Goal: Task Accomplishment & Management: Manage account settings

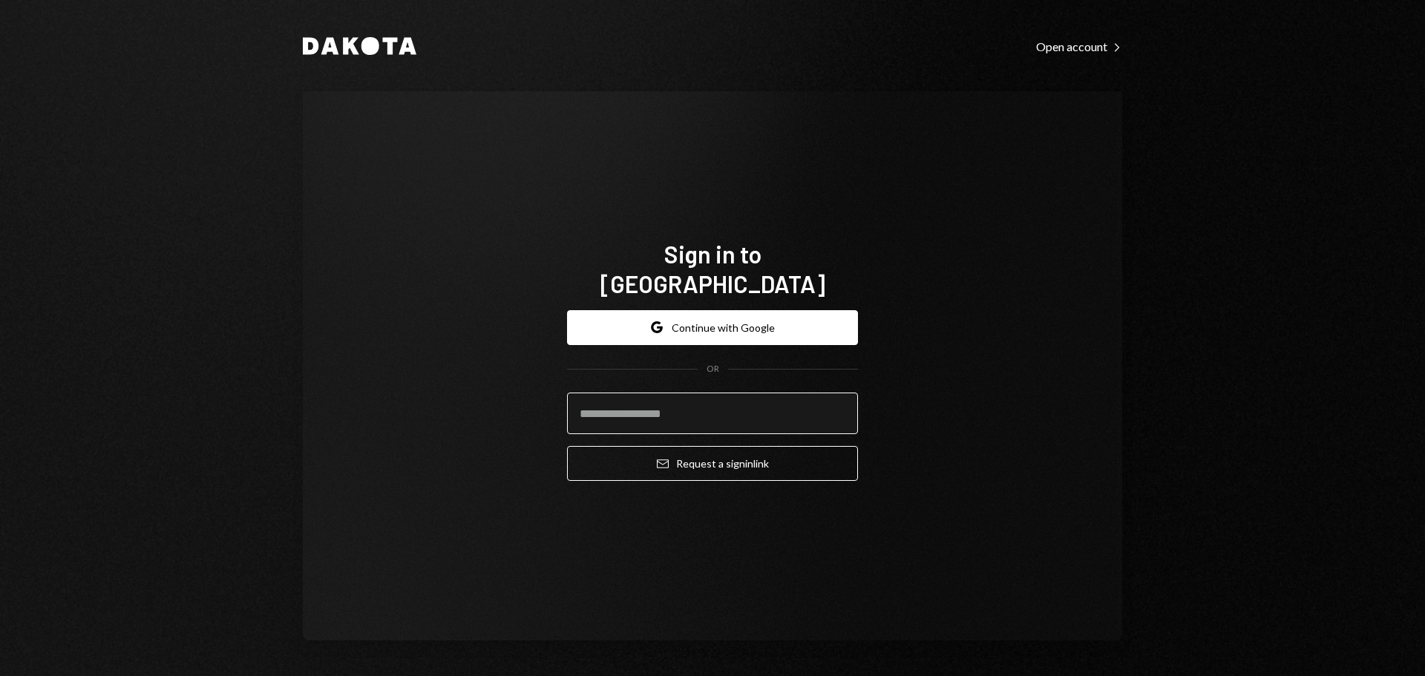
click at [700, 393] on input "email" at bounding box center [712, 414] width 291 height 42
type input "**********"
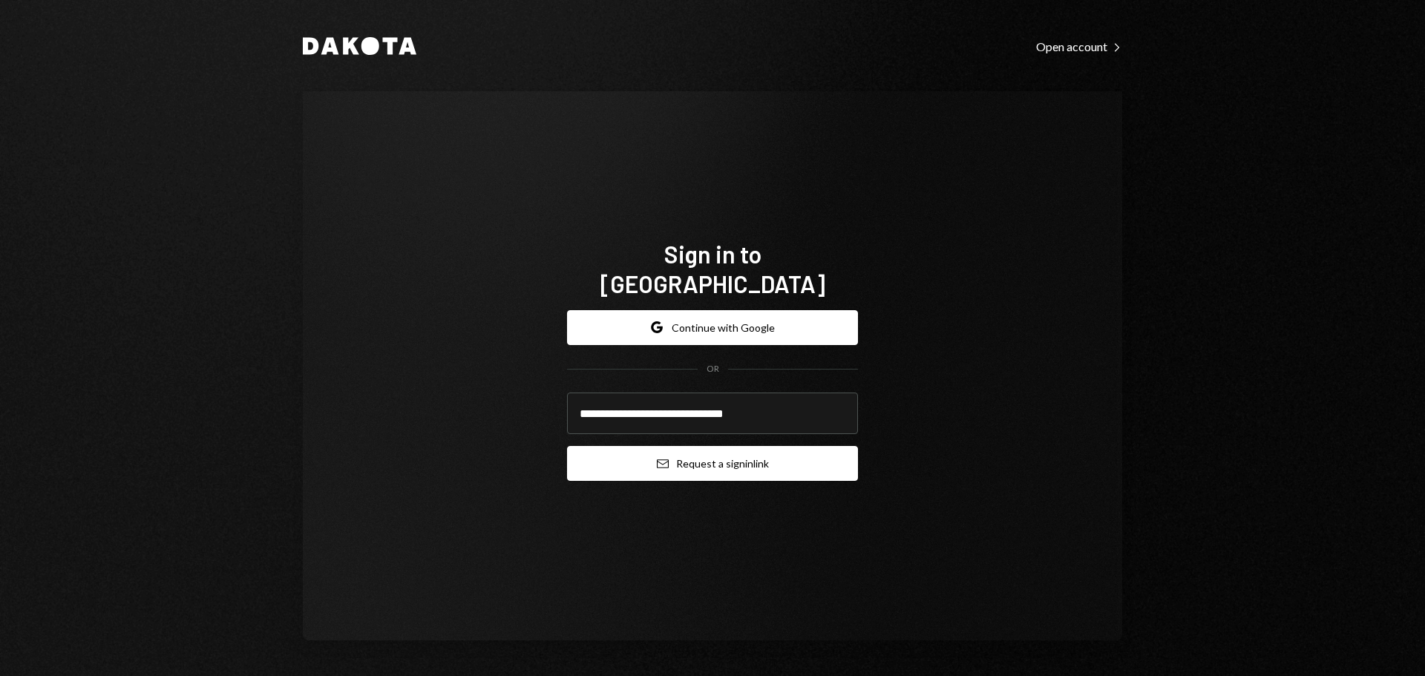
click at [680, 453] on button "Email Request a sign in link" at bounding box center [712, 463] width 291 height 35
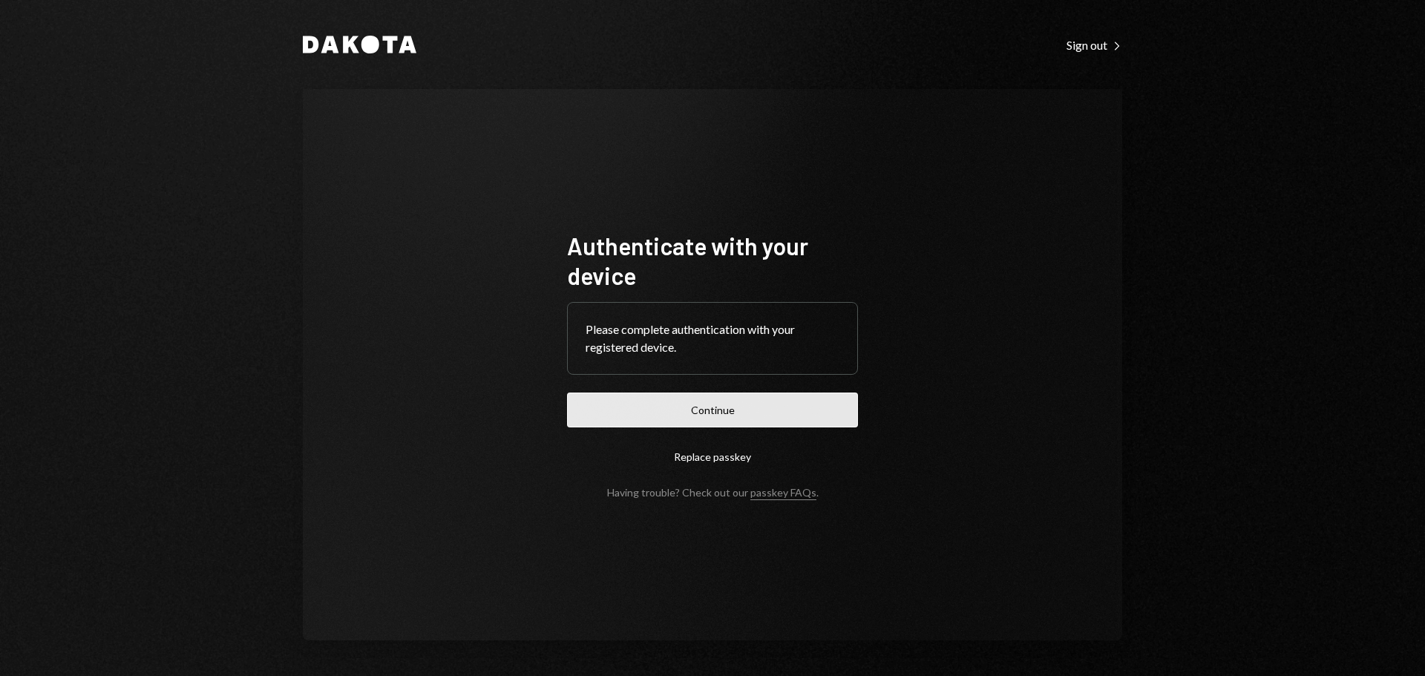
click at [721, 404] on button "Continue" at bounding box center [712, 410] width 291 height 35
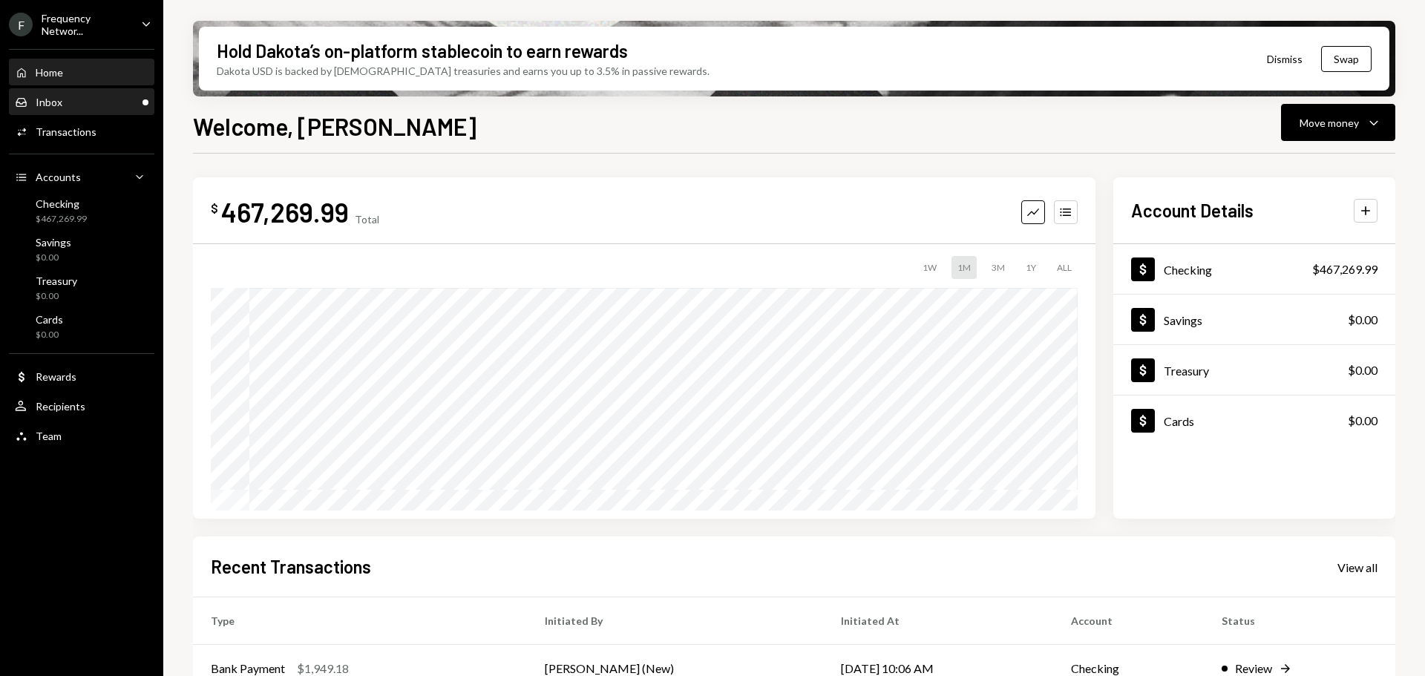
click at [81, 101] on div "Inbox Inbox" at bounding box center [82, 102] width 134 height 13
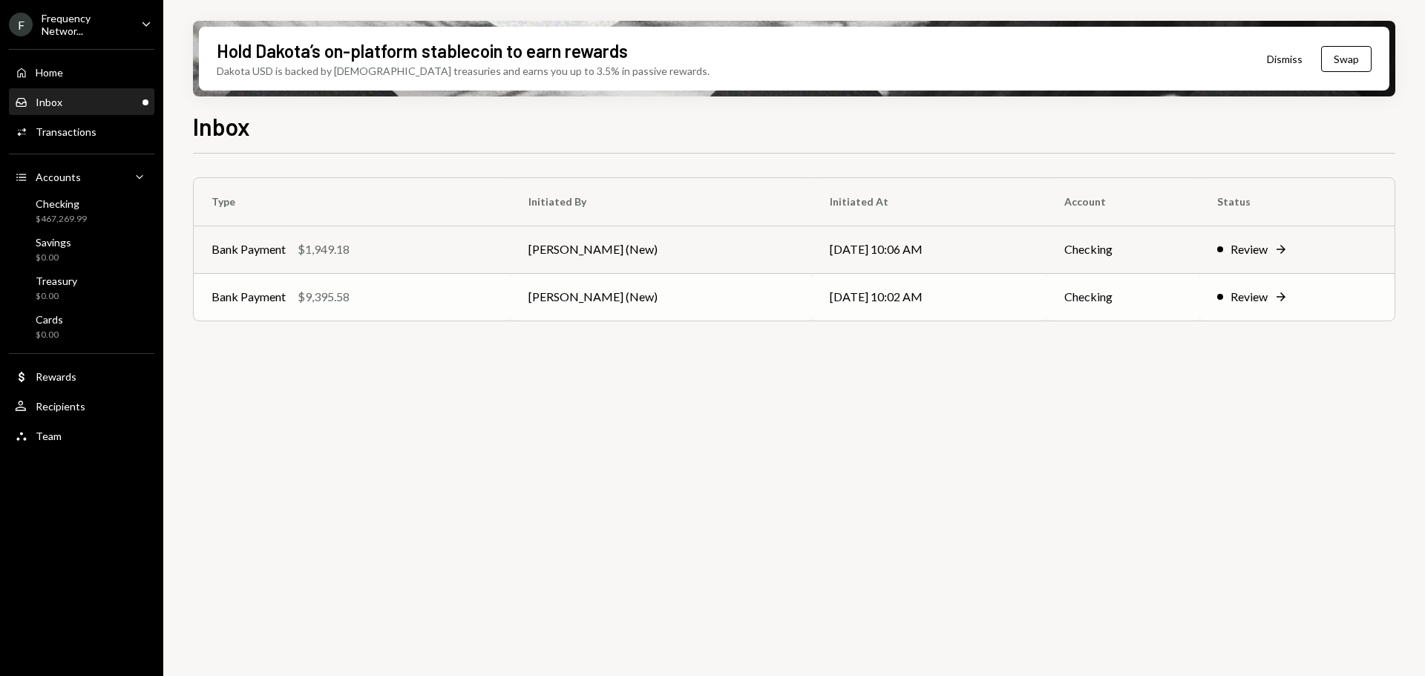
click at [510, 294] on td "Bank Payment $9,395.58" at bounding box center [352, 296] width 317 height 47
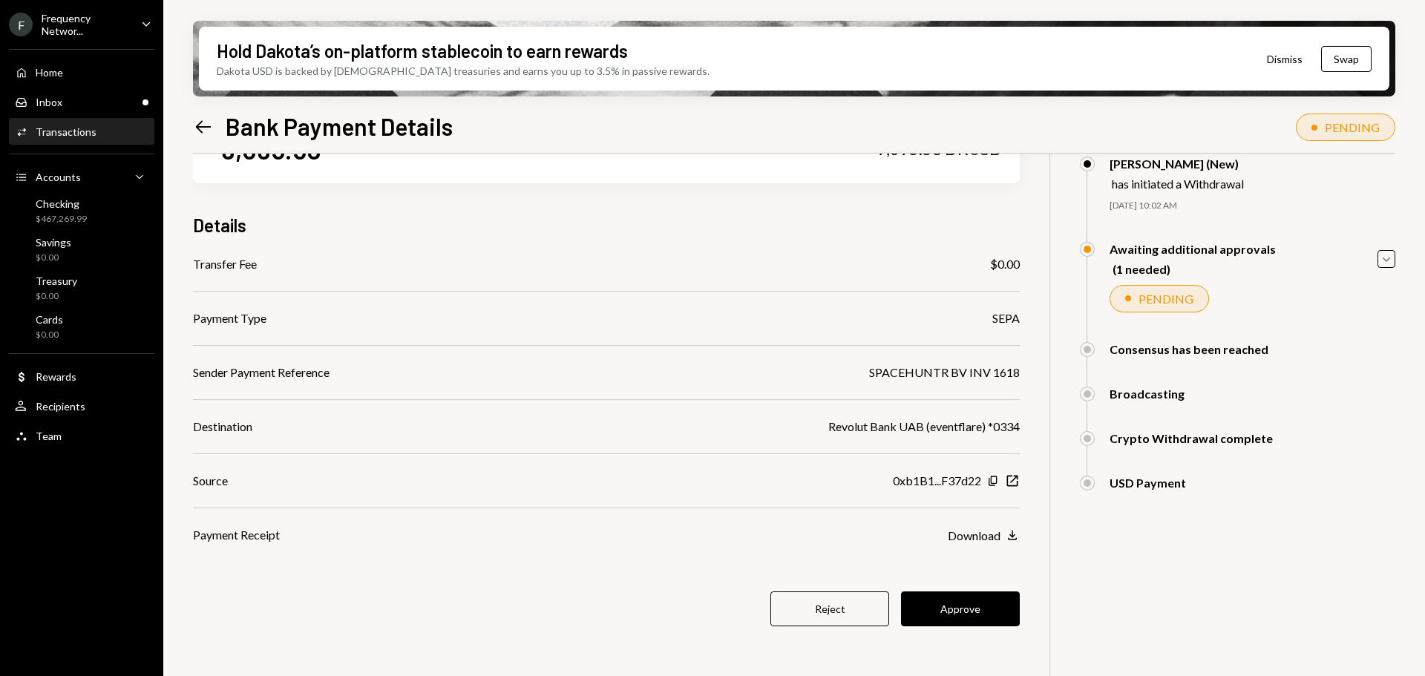
scroll to position [119, 0]
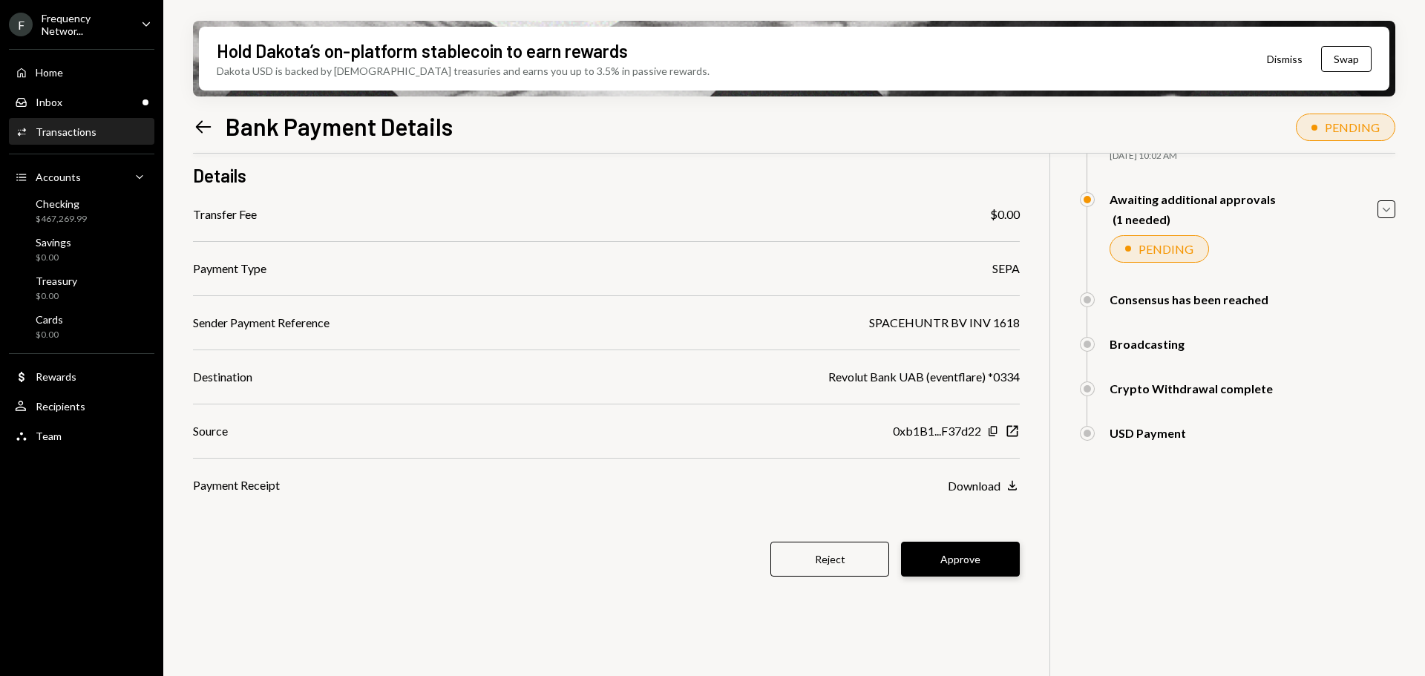
click at [948, 559] on button "Approve" at bounding box center [960, 559] width 119 height 35
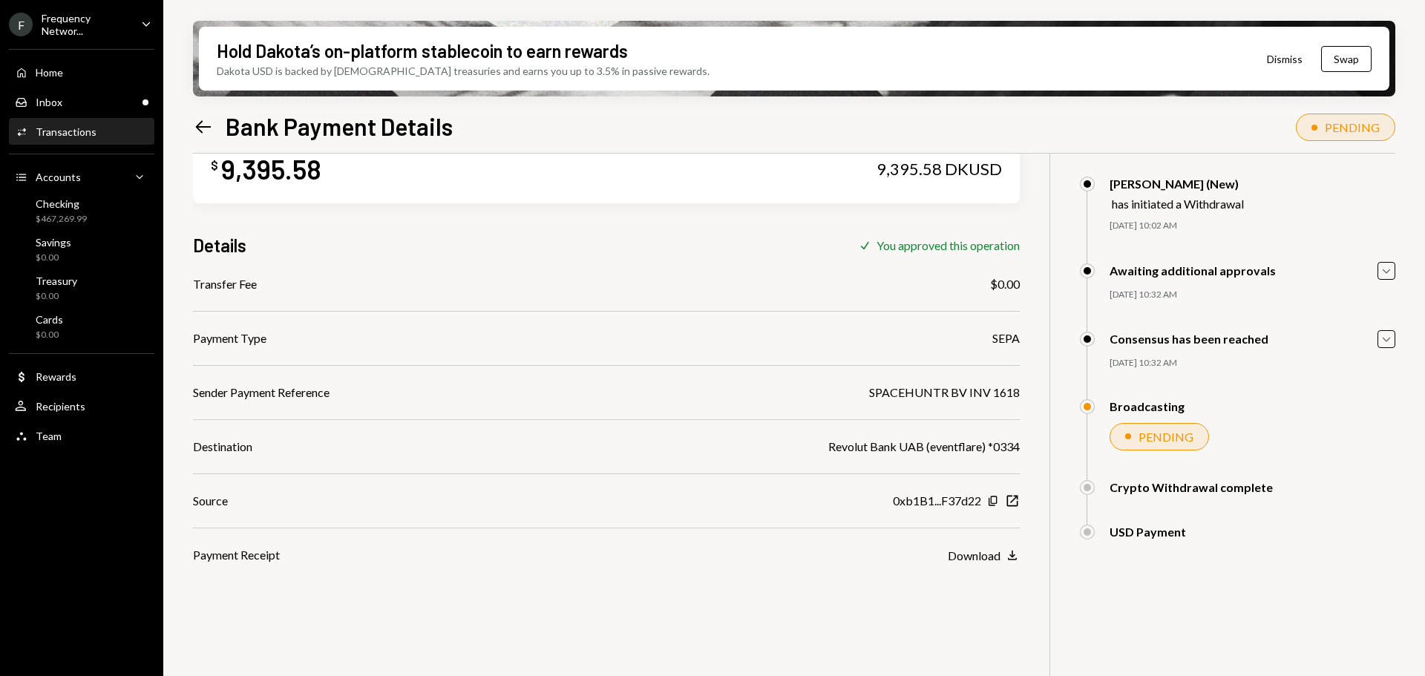
scroll to position [0, 0]
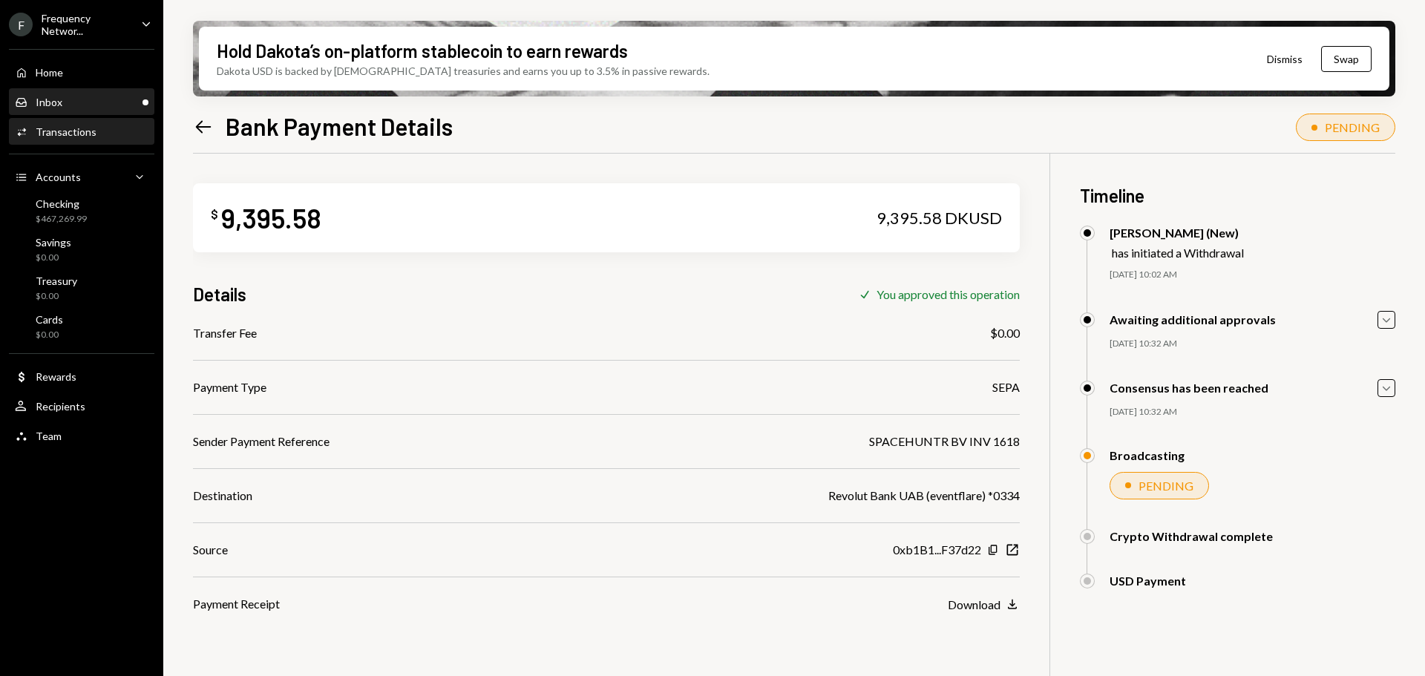
click at [68, 99] on div "Inbox Inbox" at bounding box center [82, 102] width 134 height 13
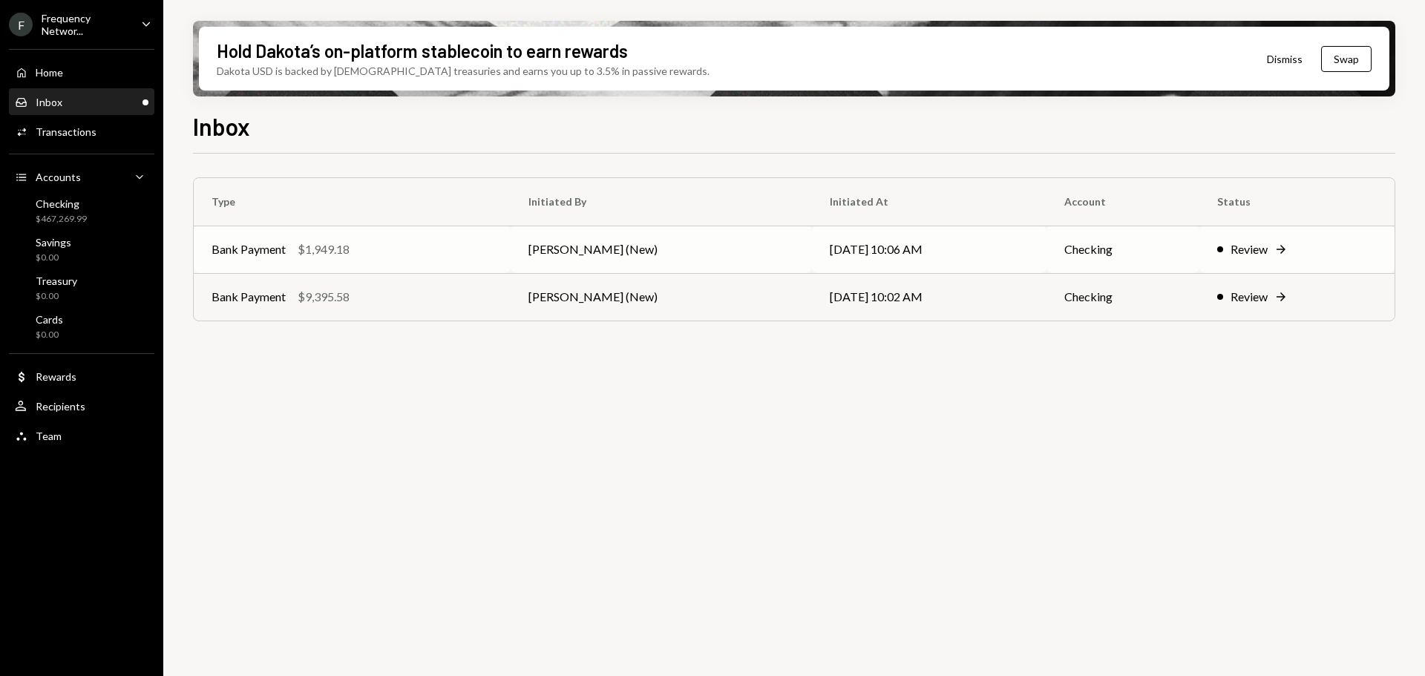
click at [357, 248] on div "Bank Payment $1,949.18" at bounding box center [351, 249] width 281 height 18
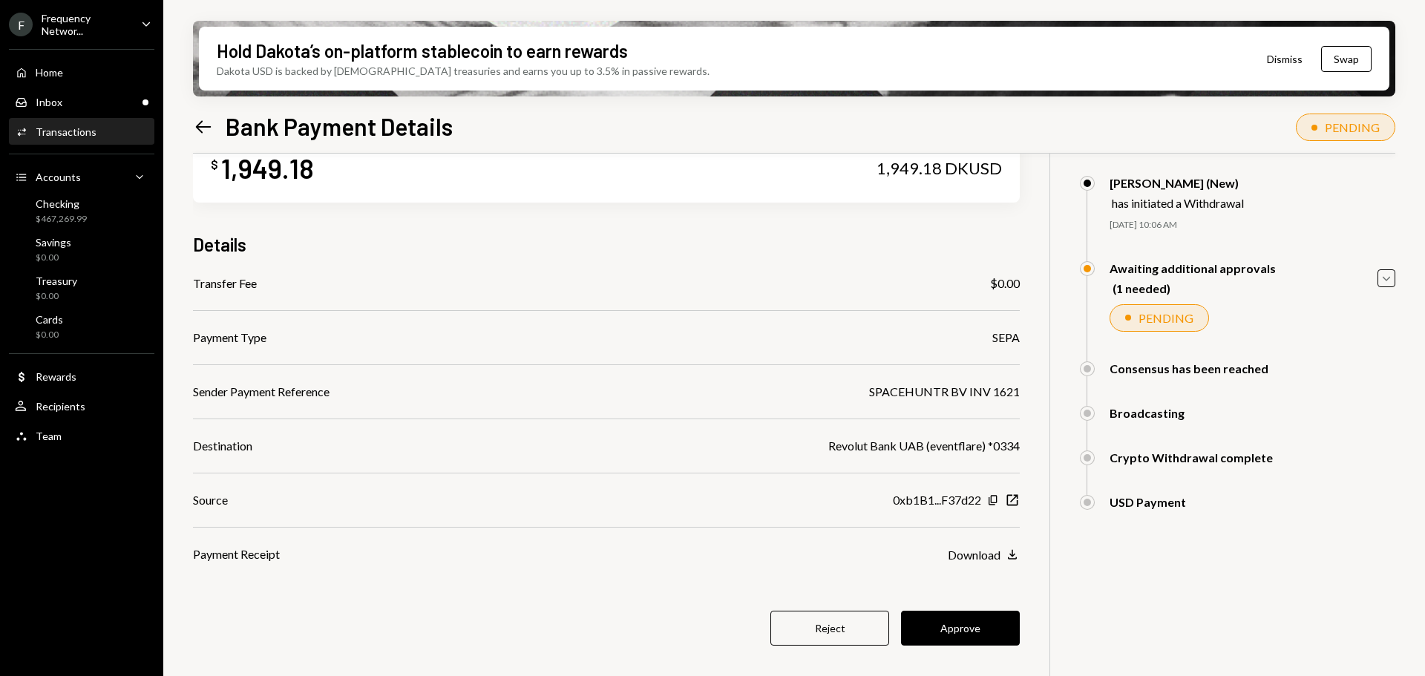
scroll to position [74, 0]
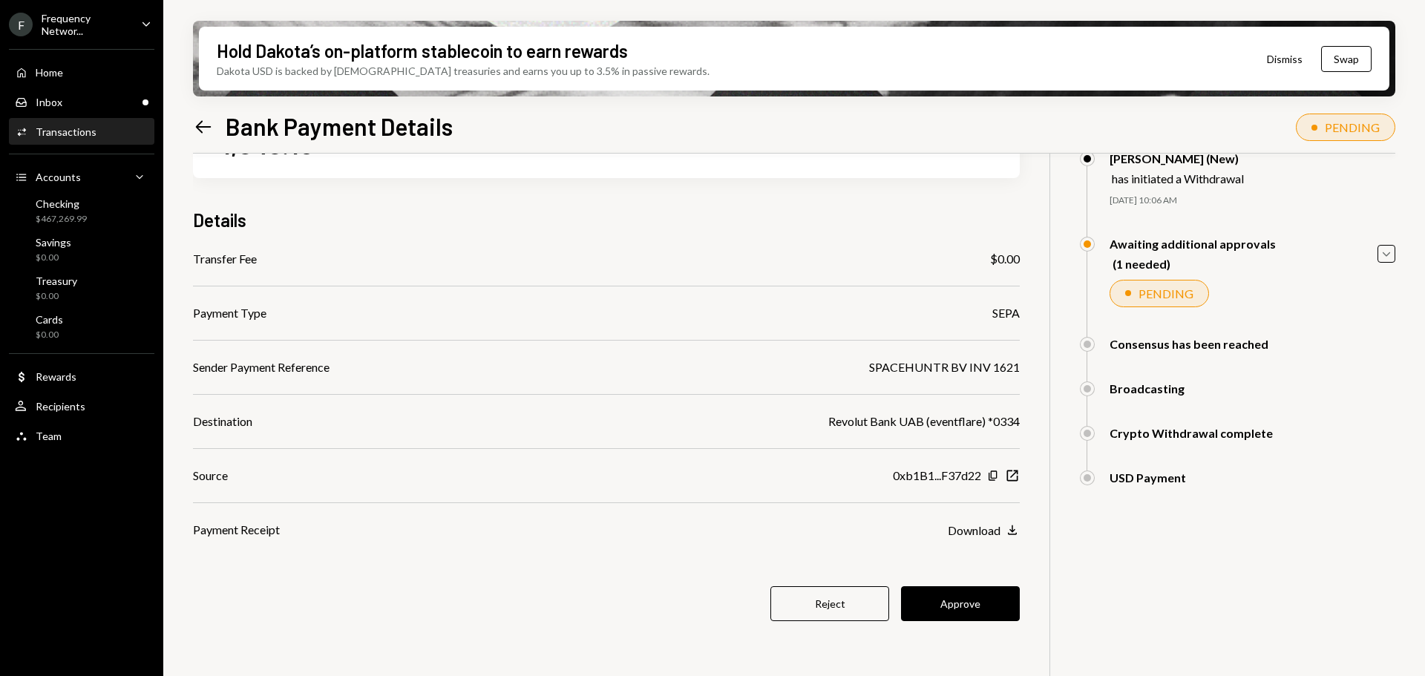
click at [963, 601] on button "Approve" at bounding box center [960, 603] width 119 height 35
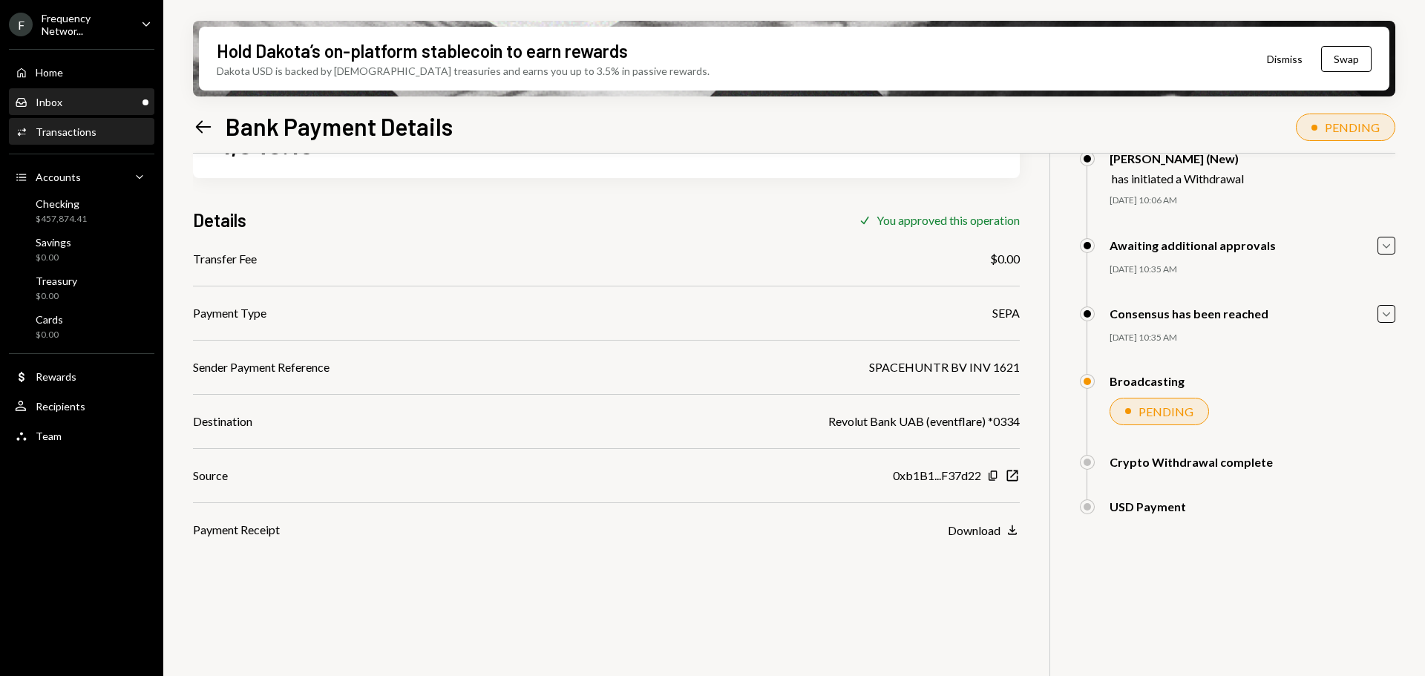
click at [70, 107] on div "Inbox Inbox" at bounding box center [82, 102] width 134 height 13
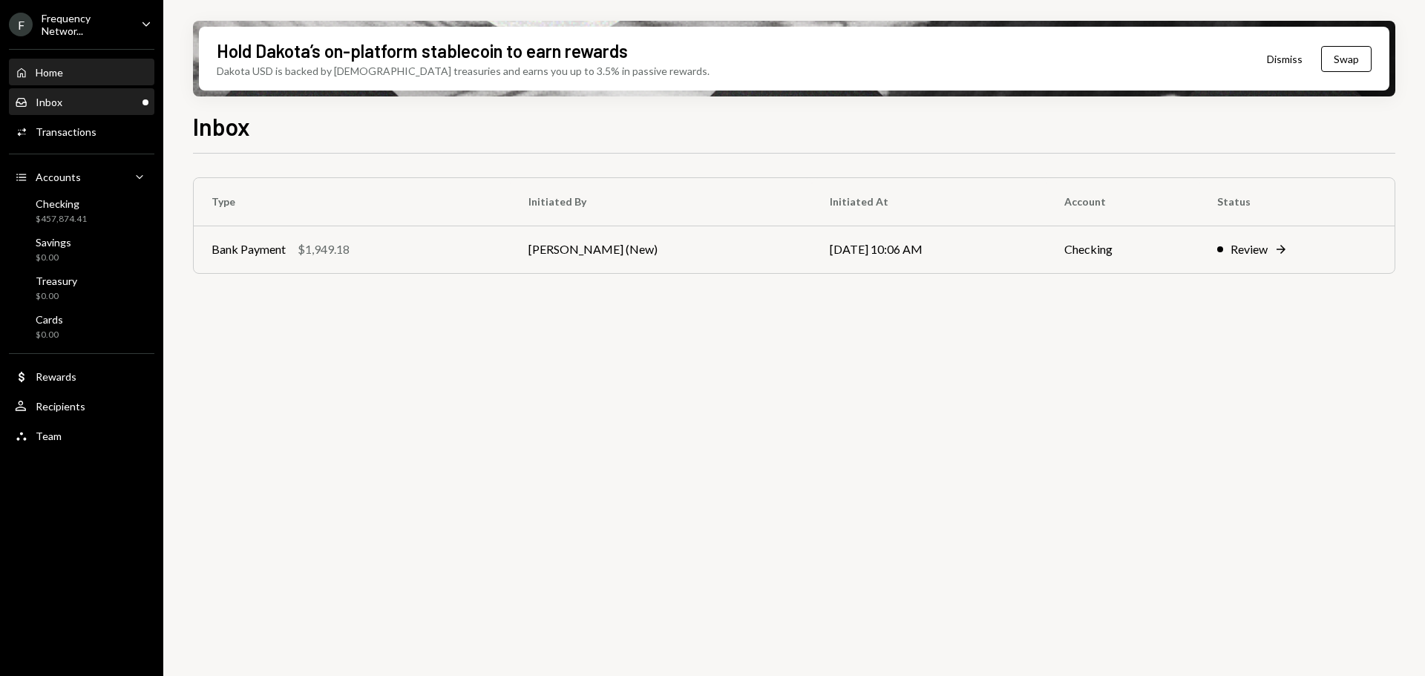
click at [62, 68] on div "Home" at bounding box center [49, 72] width 27 height 13
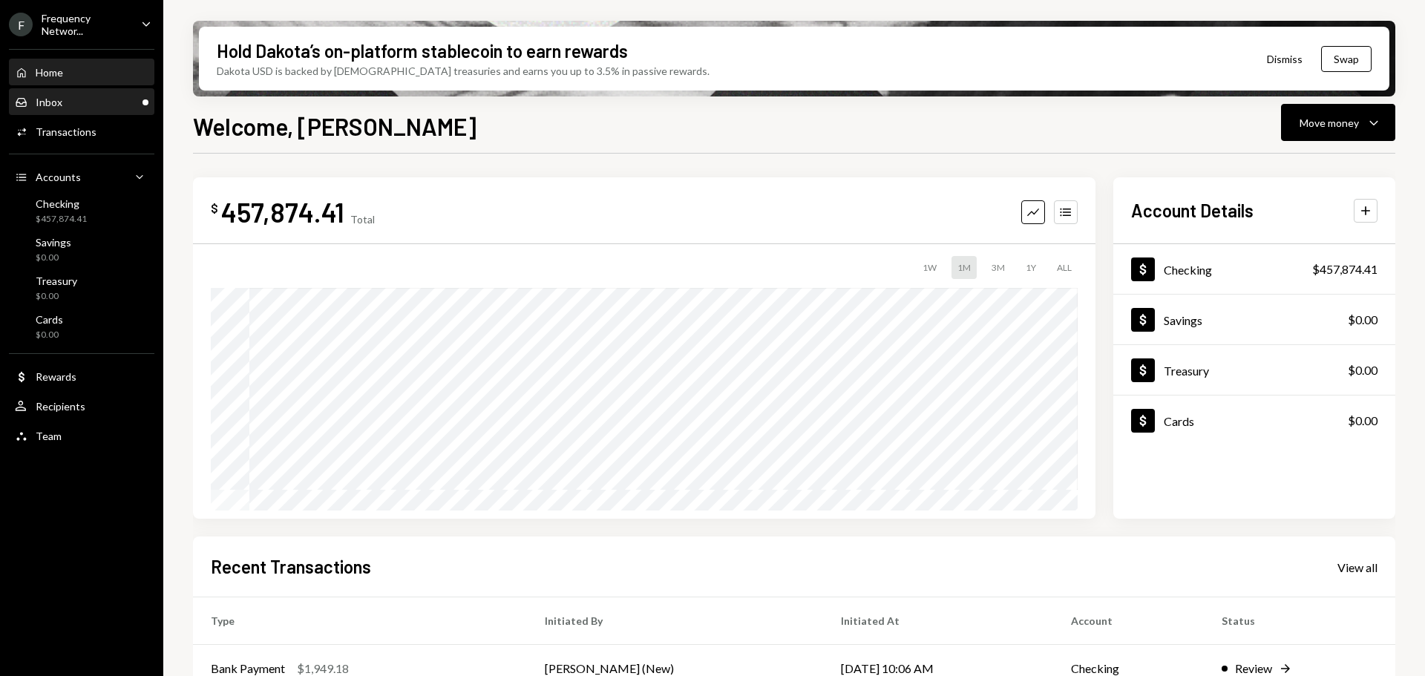
click at [72, 93] on div "Inbox Inbox" at bounding box center [82, 102] width 134 height 25
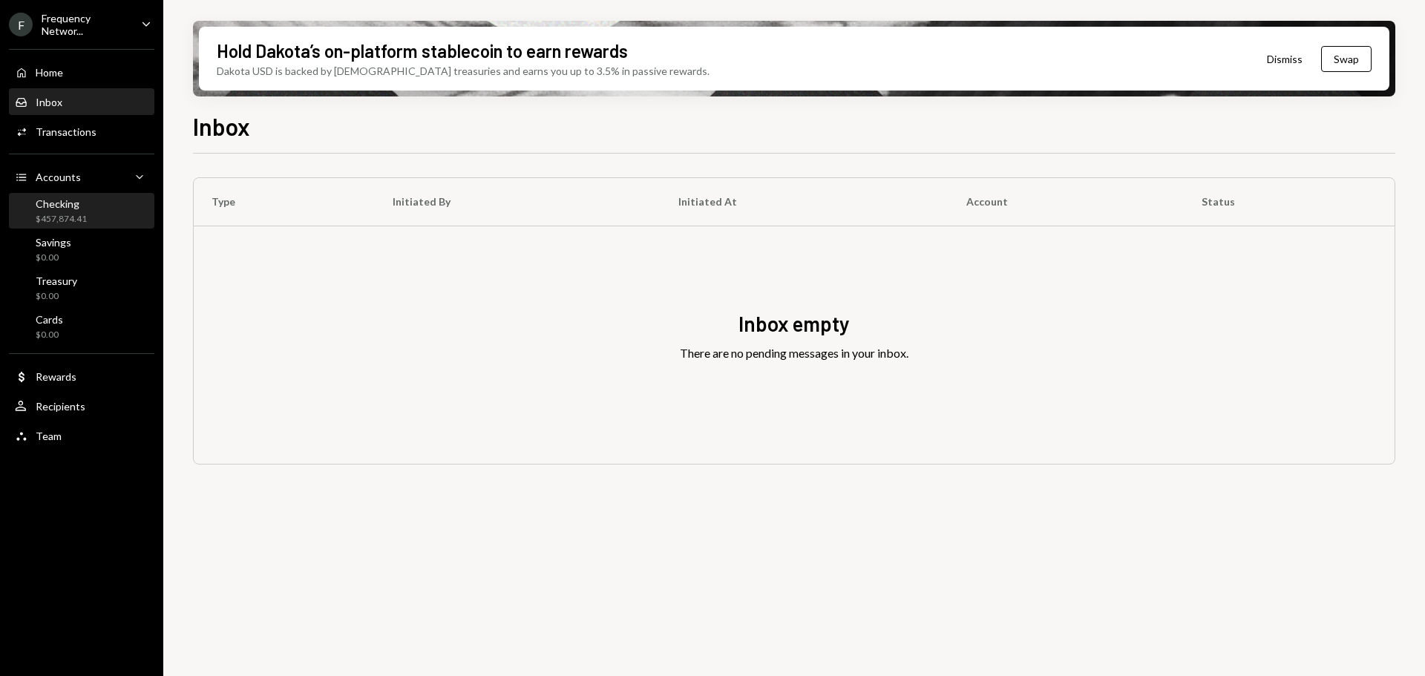
click at [95, 205] on div "Checking $457,874.41" at bounding box center [82, 211] width 134 height 28
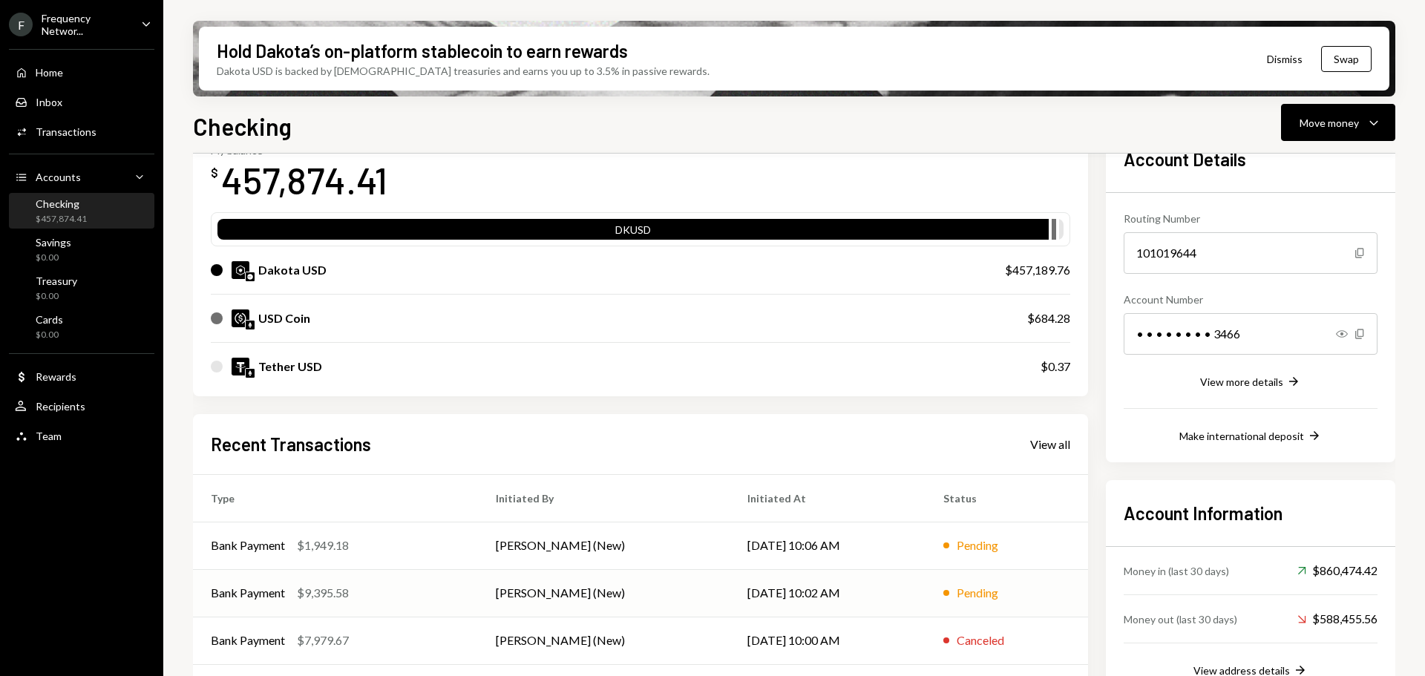
scroll to position [193, 0]
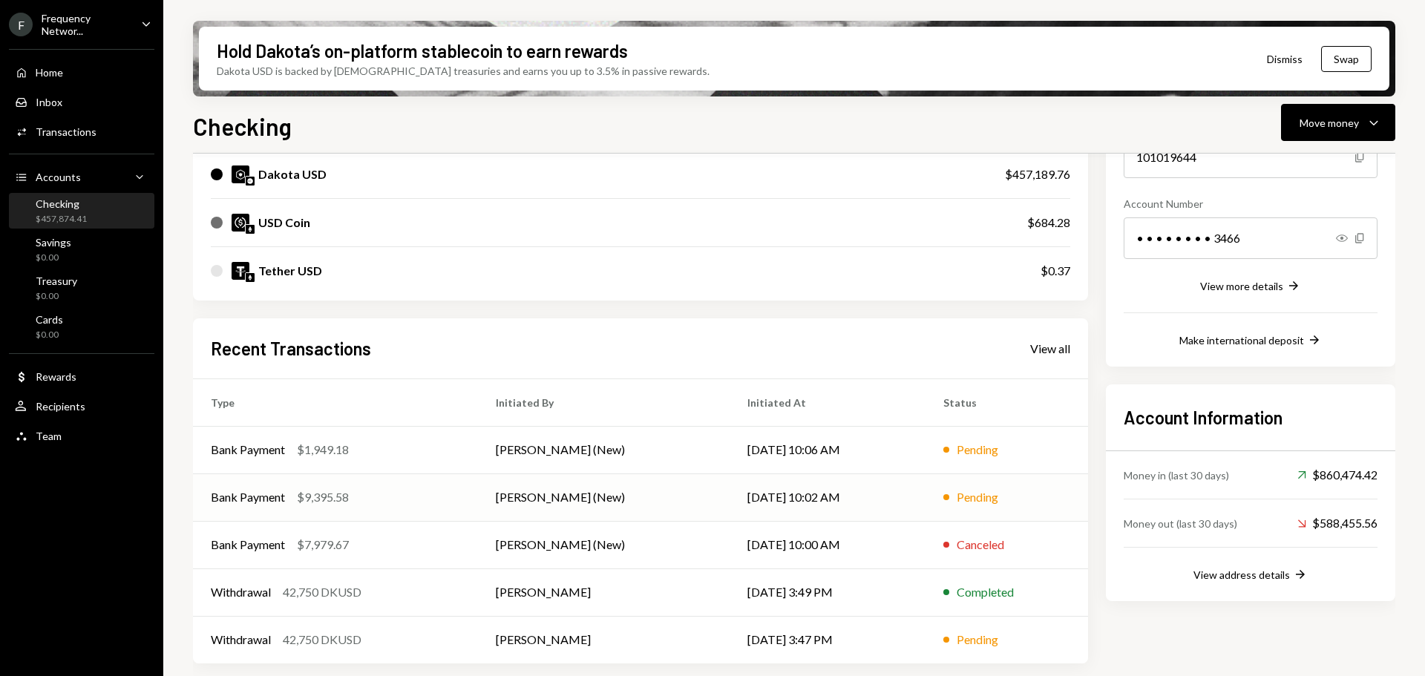
click at [421, 498] on div "Bank Payment $9,395.58" at bounding box center [335, 497] width 249 height 18
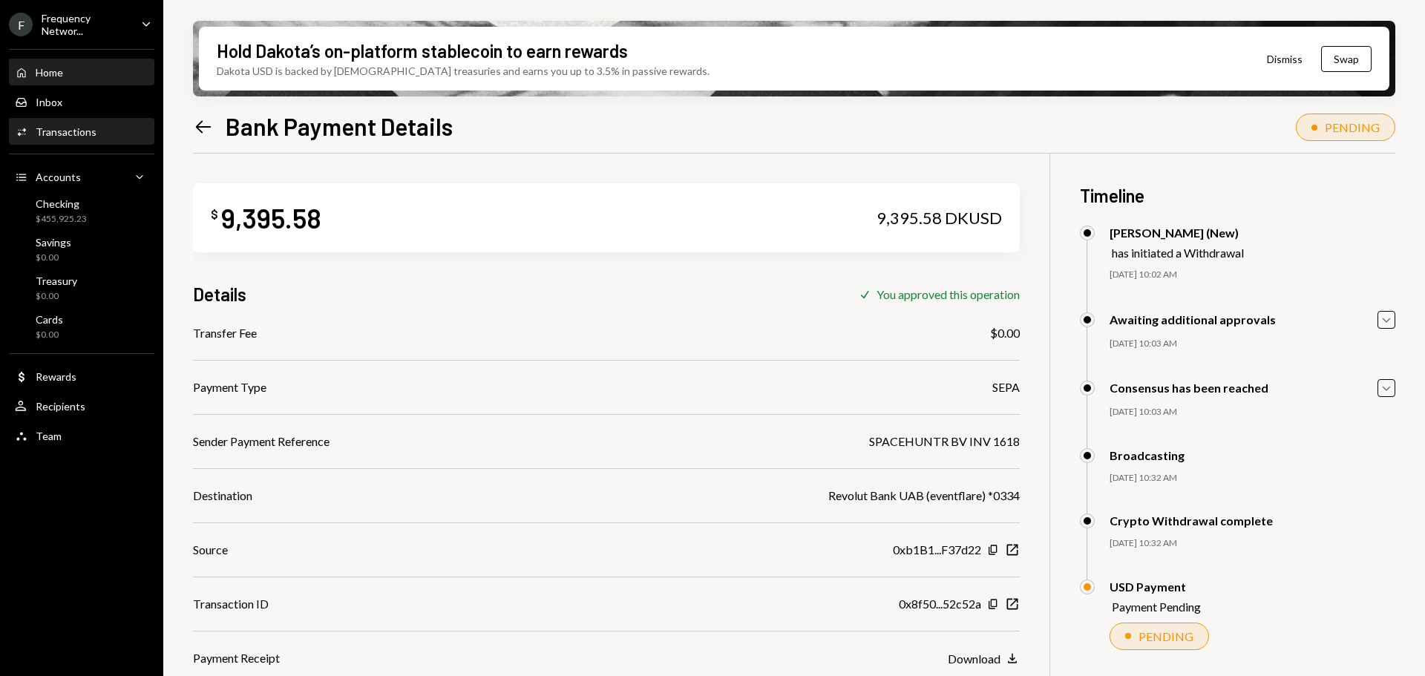
click at [62, 76] on div "Home" at bounding box center [49, 72] width 27 height 13
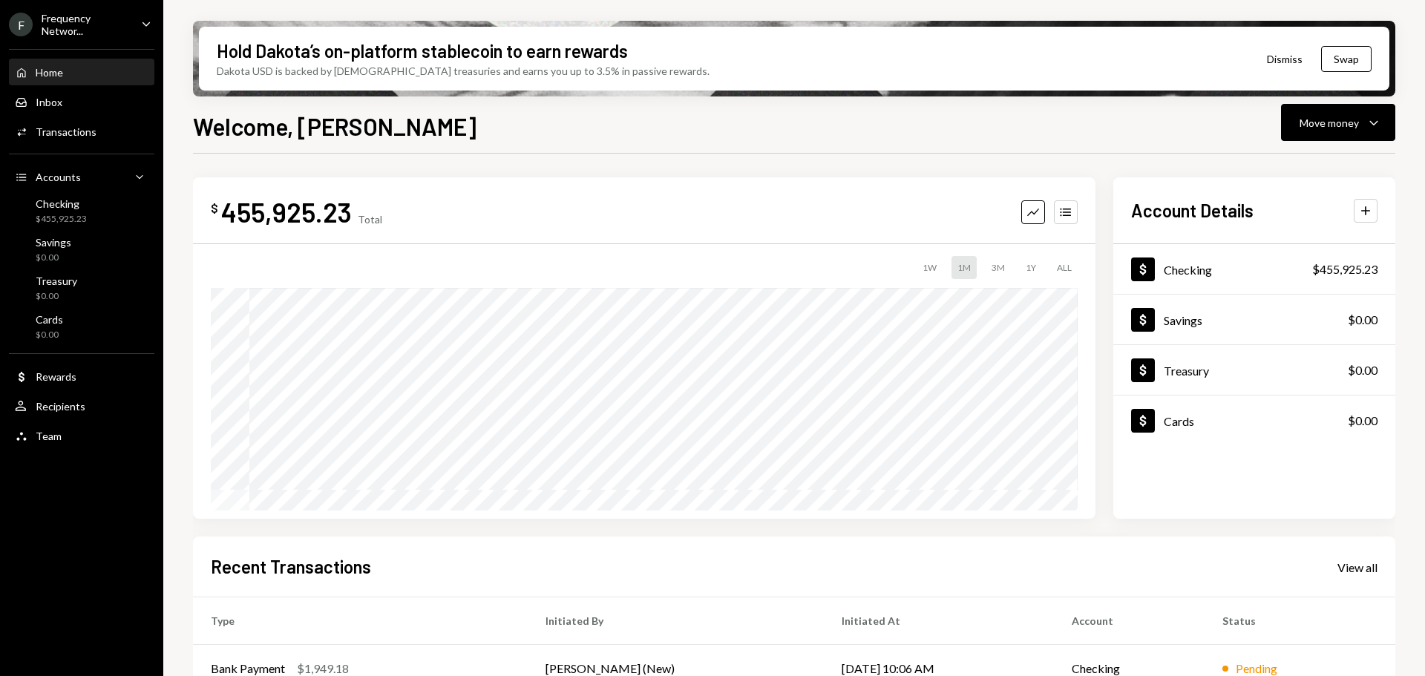
click at [70, 19] on div "Frequency Networ..." at bounding box center [86, 24] width 88 height 25
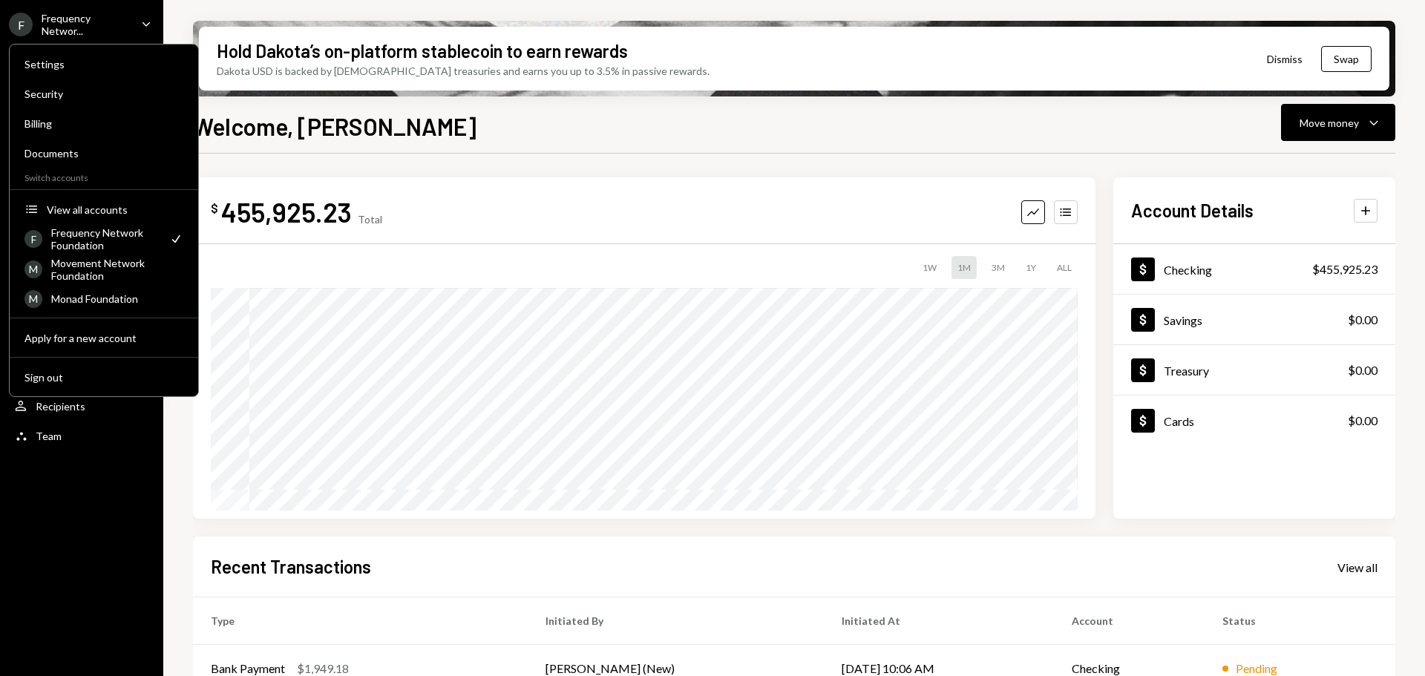
click at [369, 126] on div "Welcome, Philip Move money Caret Down" at bounding box center [794, 124] width 1202 height 33
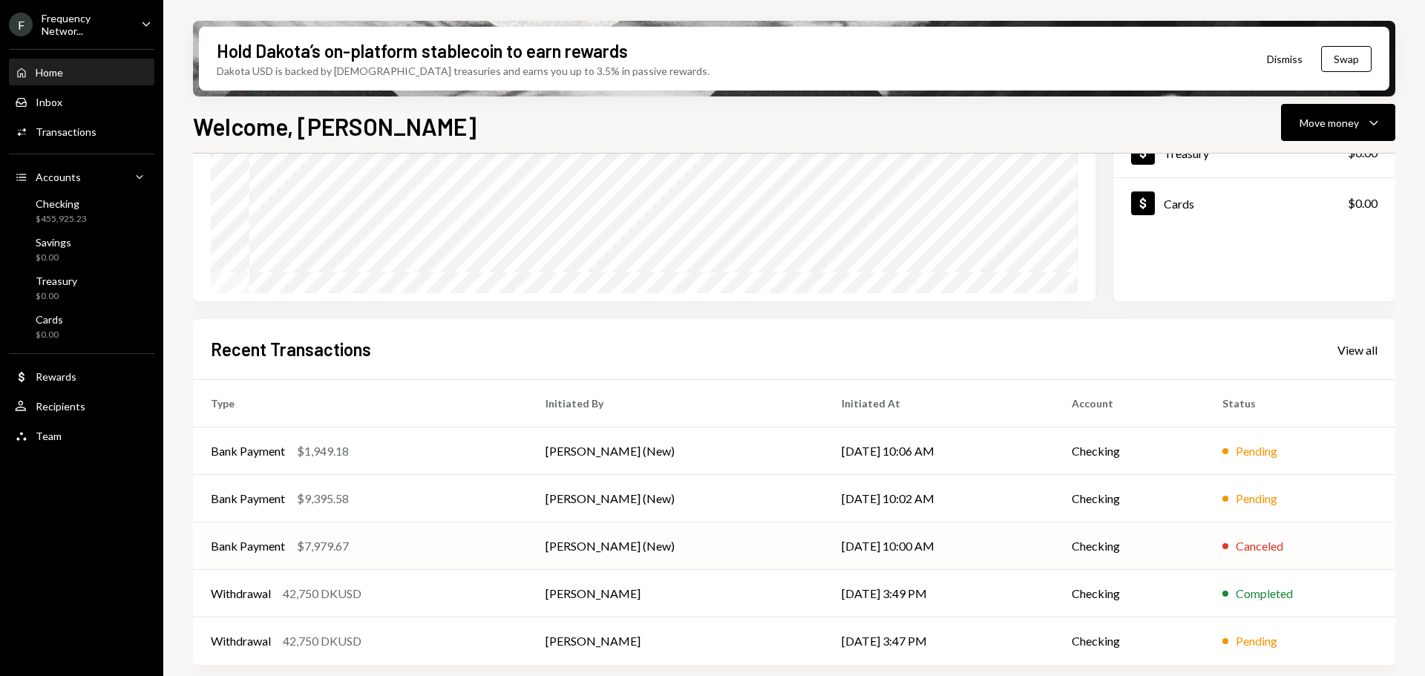
scroll to position [219, 0]
click at [689, 493] on td "Joab Matthews (New)" at bounding box center [676, 496] width 296 height 47
